Goal: Task Accomplishment & Management: Use online tool/utility

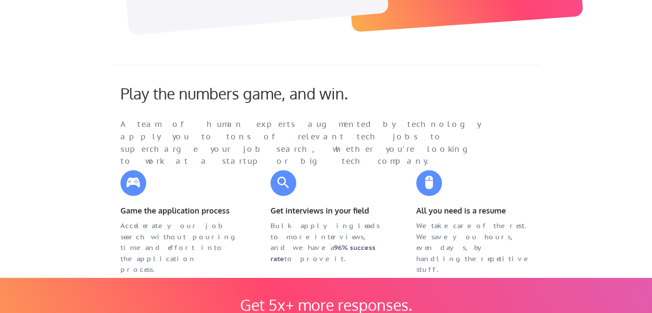
scroll to position [114, 0]
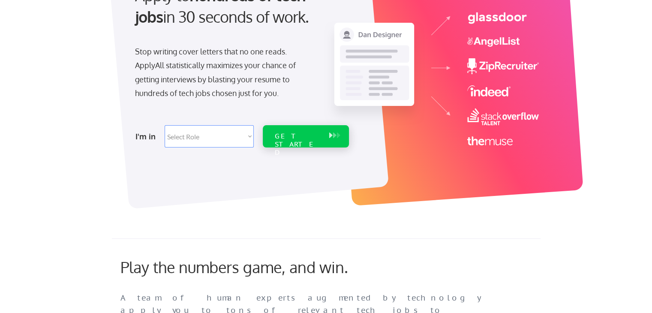
click at [297, 139] on div "GET STARTED" at bounding box center [298, 144] width 46 height 25
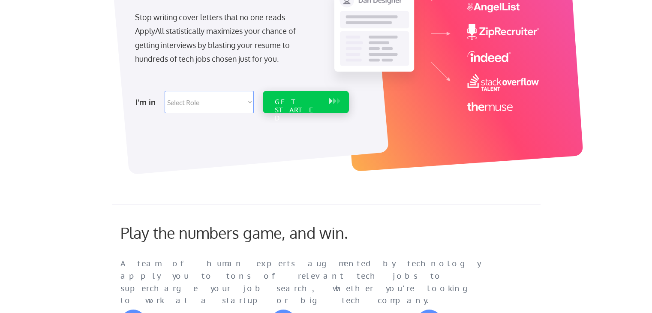
scroll to position [114, 0]
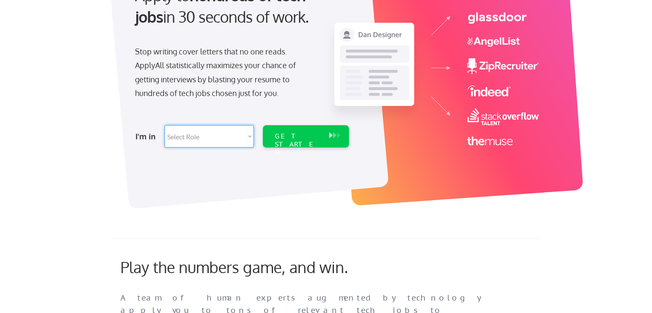
click at [241, 127] on select "Select Role Software Engineering Product Management Customer Success Sales UI/U…" at bounding box center [209, 136] width 89 height 22
select select ""engineering""
click at [165, 125] on select "Select Role Software Engineering Product Management Customer Success Sales UI/U…" at bounding box center [209, 136] width 89 height 22
select select ""engineering""
click at [283, 145] on div "GET STARTED" at bounding box center [298, 136] width 54 height 22
